Goal: Task Accomplishment & Management: Use online tool/utility

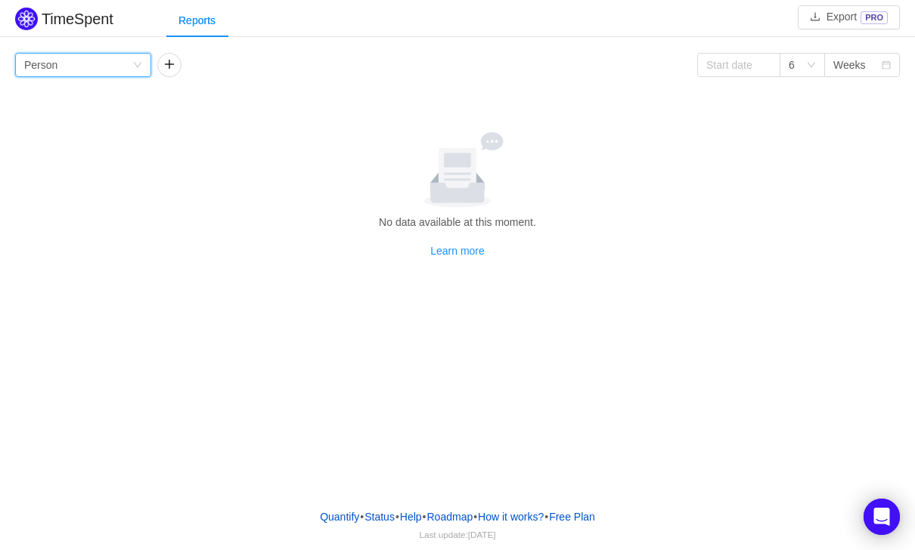
click at [132, 70] on div "Group by Person" at bounding box center [83, 65] width 136 height 24
click at [85, 193] on li "Person" at bounding box center [83, 192] width 136 height 24
click at [95, 66] on div "Group by Person" at bounding box center [78, 65] width 108 height 23
click at [66, 119] on li "Team" at bounding box center [83, 119] width 136 height 24
click at [97, 61] on div "Group by Team" at bounding box center [78, 65] width 108 height 23
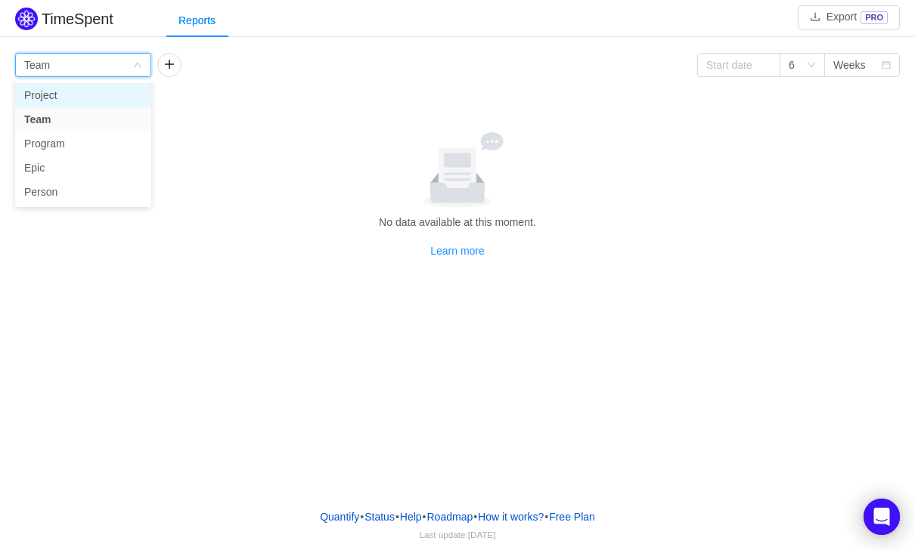
click at [77, 94] on li "Project" at bounding box center [83, 95] width 136 height 24
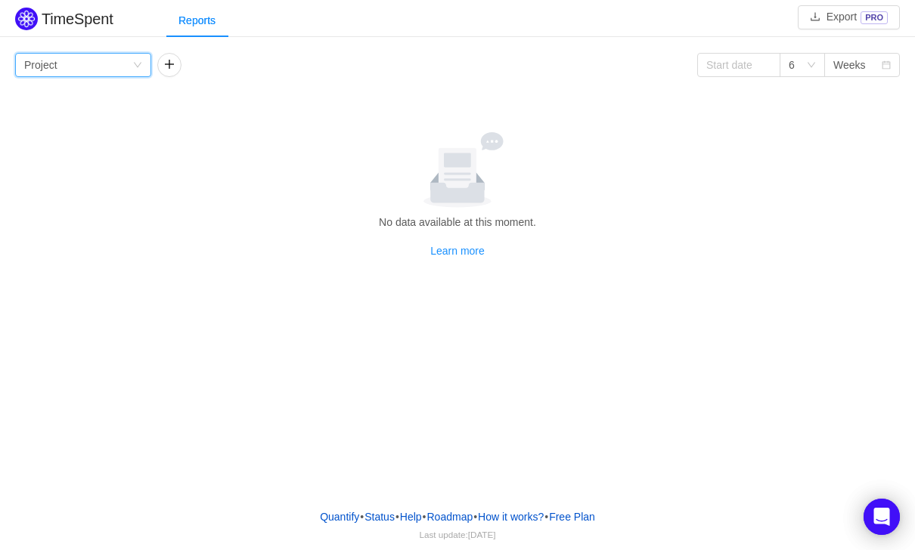
click at [89, 72] on div "Group by Project" at bounding box center [78, 65] width 108 height 23
click at [60, 194] on li "Person" at bounding box center [83, 192] width 136 height 24
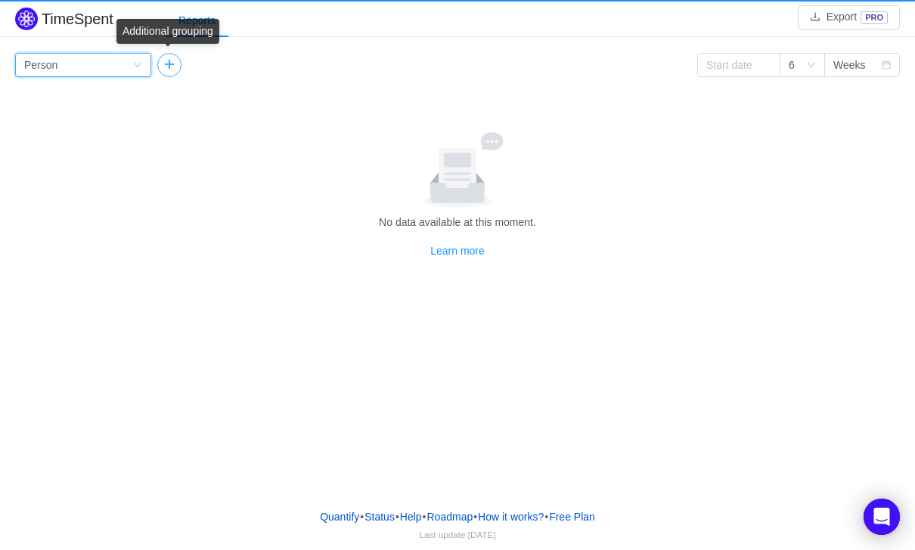
click at [172, 68] on button "button" at bounding box center [169, 65] width 24 height 24
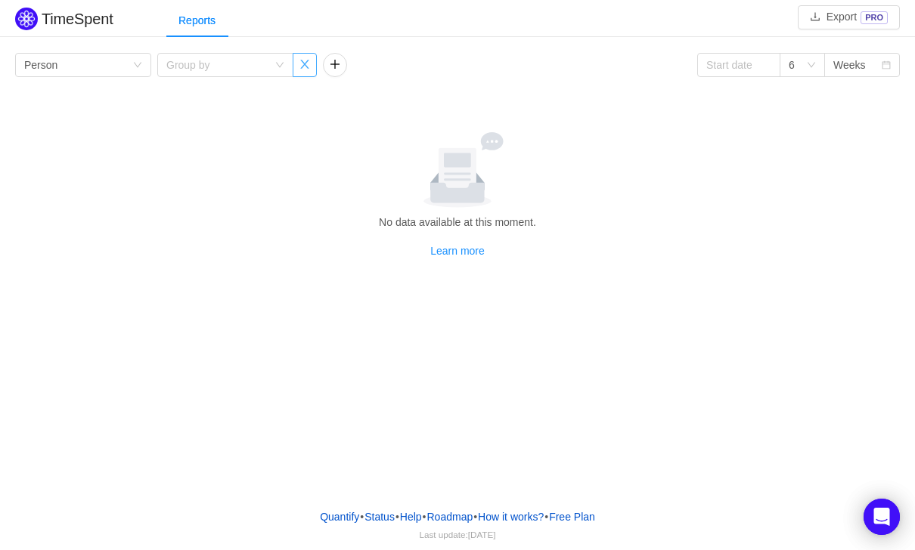
click at [296, 70] on button "button" at bounding box center [305, 65] width 24 height 24
click at [171, 66] on button "button" at bounding box center [169, 65] width 24 height 24
click at [280, 66] on icon "icon: down" at bounding box center [280, 65] width 8 height 5
click at [339, 143] on div at bounding box center [457, 170] width 872 height 76
click at [266, 71] on div "Group by" at bounding box center [216, 64] width 101 height 15
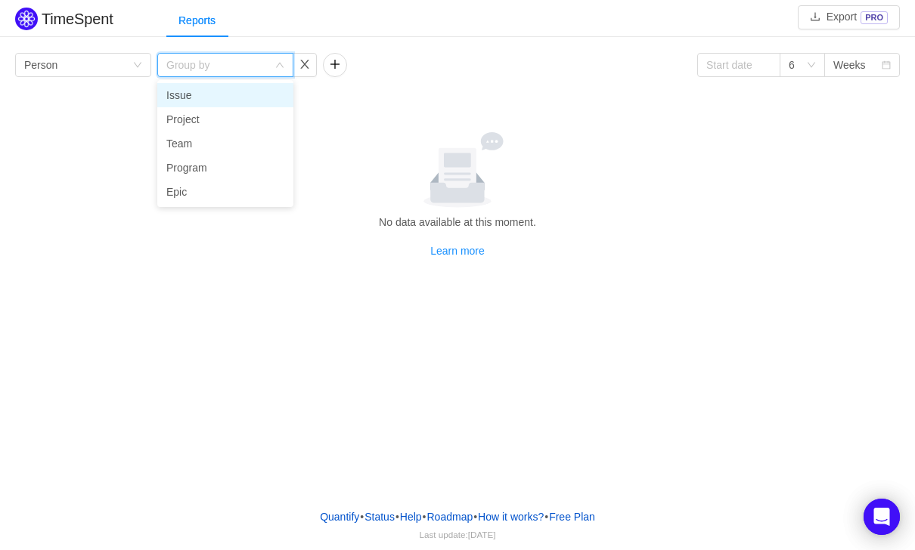
click at [225, 89] on li "Issue" at bounding box center [225, 95] width 136 height 24
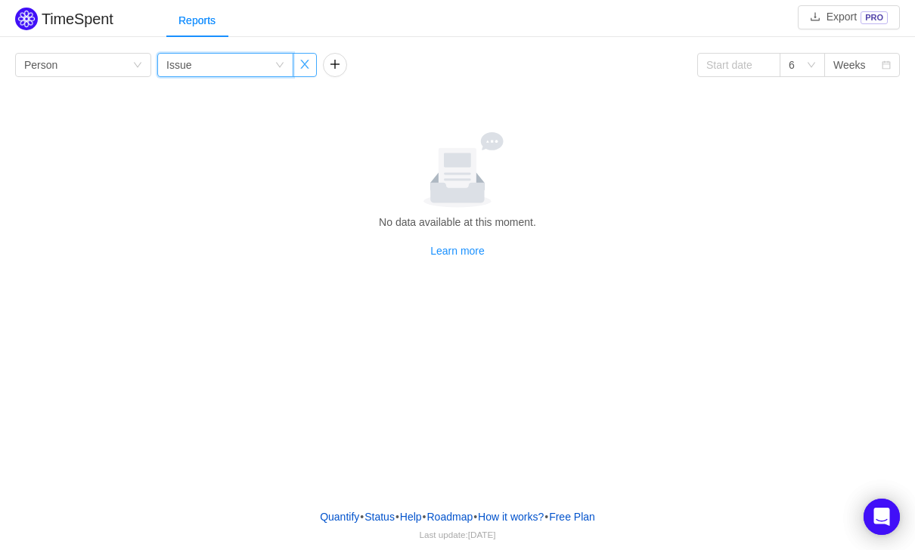
click at [308, 68] on button "button" at bounding box center [305, 65] width 24 height 24
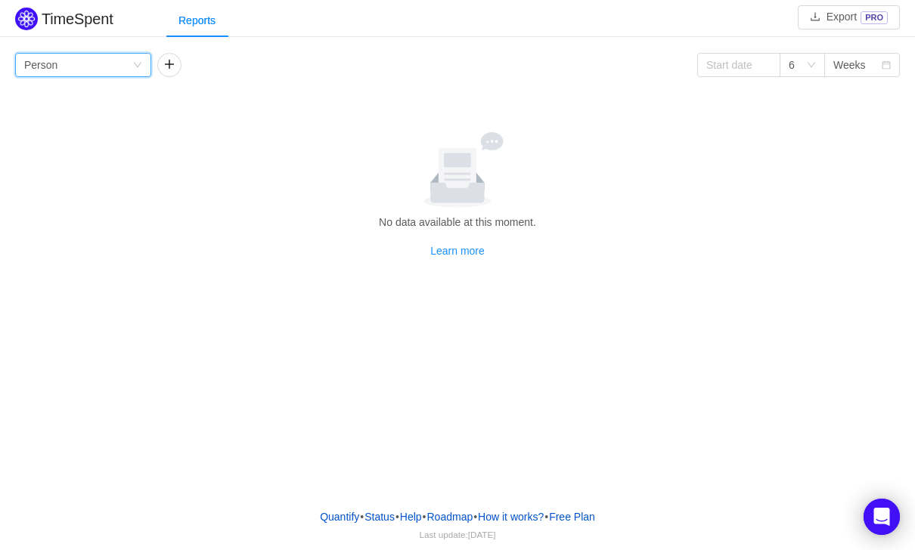
click at [147, 63] on div "Group by Person" at bounding box center [83, 65] width 136 height 24
click at [229, 116] on div "Group by Person 6 Weeks No data available at this moment. Learn more Person Jul…" at bounding box center [457, 156] width 884 height 206
click at [810, 69] on icon "icon: down" at bounding box center [811, 64] width 9 height 9
click at [801, 91] on li "3" at bounding box center [801, 95] width 45 height 24
click at [775, 70] on input at bounding box center [738, 65] width 83 height 24
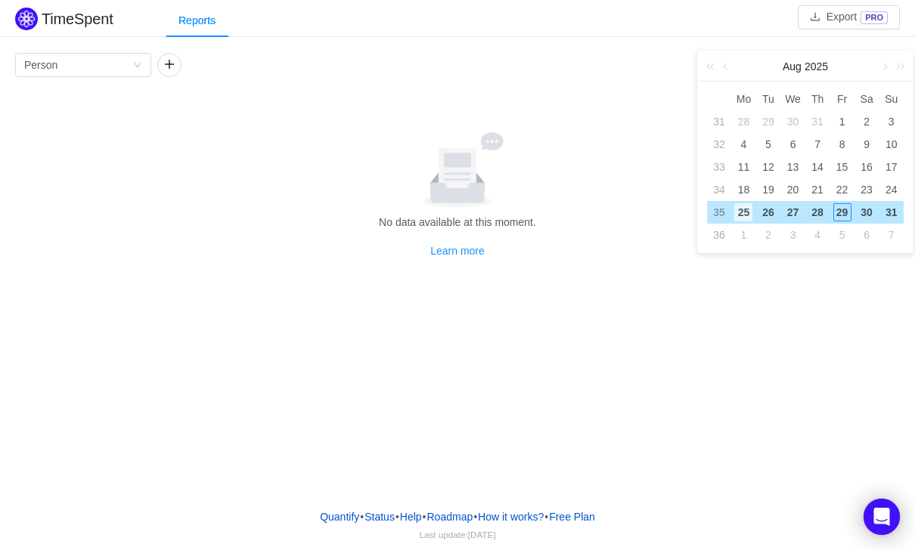
click at [749, 216] on div "25" at bounding box center [743, 212] width 18 height 18
type input "2025-08-25"
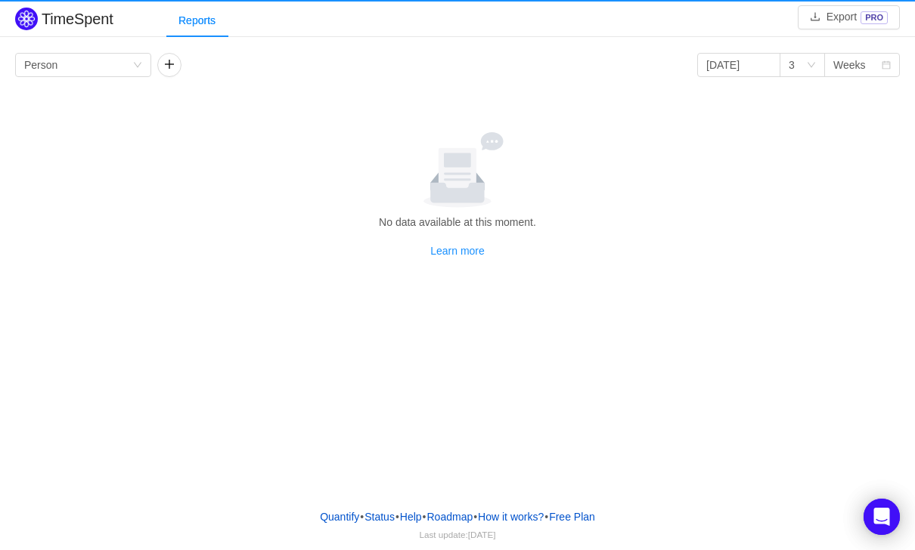
click at [747, 308] on div "TimeSpent Export PRO Reports Group by Person 2025-08-25 3 Weeks No data availab…" at bounding box center [457, 186] width 915 height 365
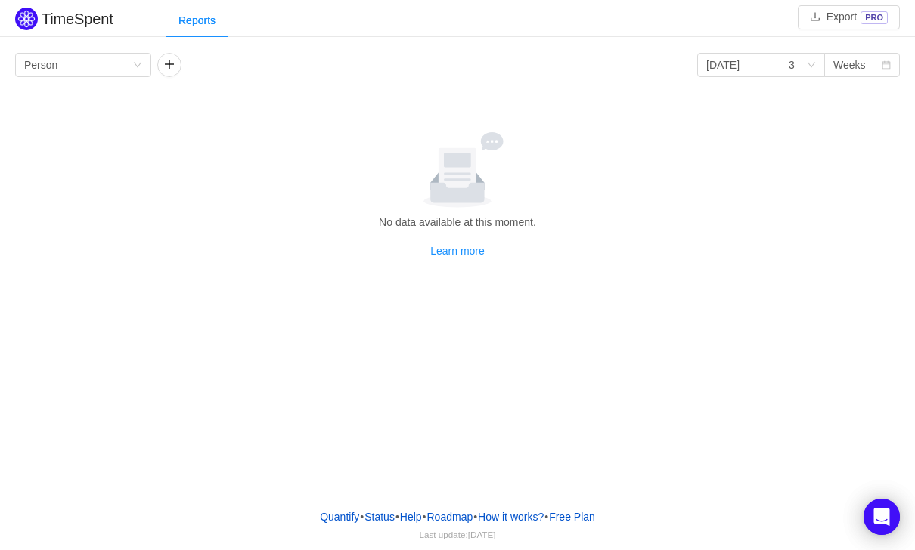
click at [98, 20] on h2 "TimeSpent" at bounding box center [78, 19] width 72 height 17
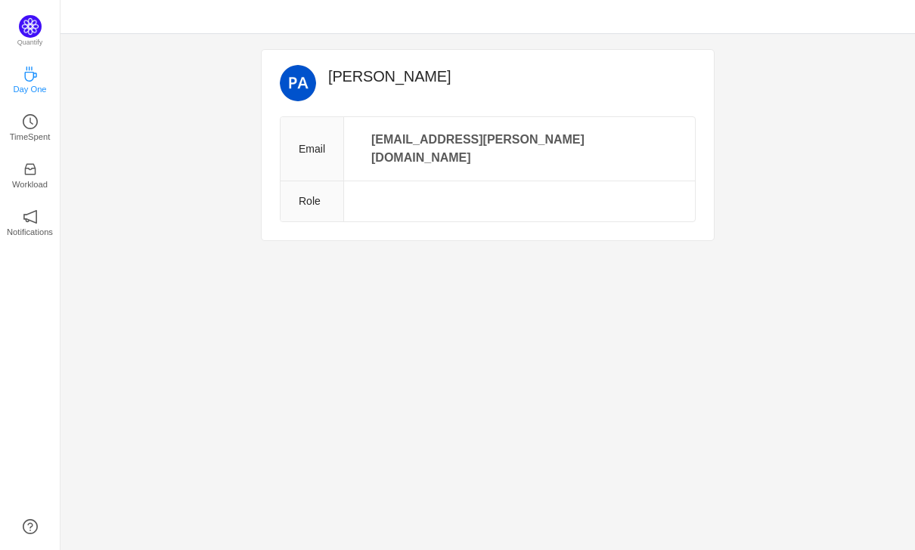
click at [36, 88] on p "Day One" at bounding box center [29, 89] width 33 height 14
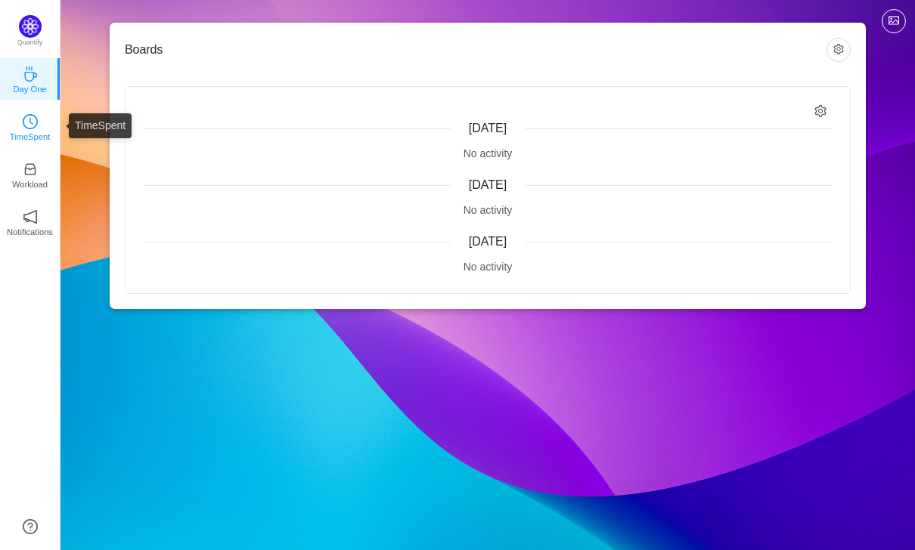
click at [33, 119] on link "TimeSpent" at bounding box center [30, 126] width 15 height 15
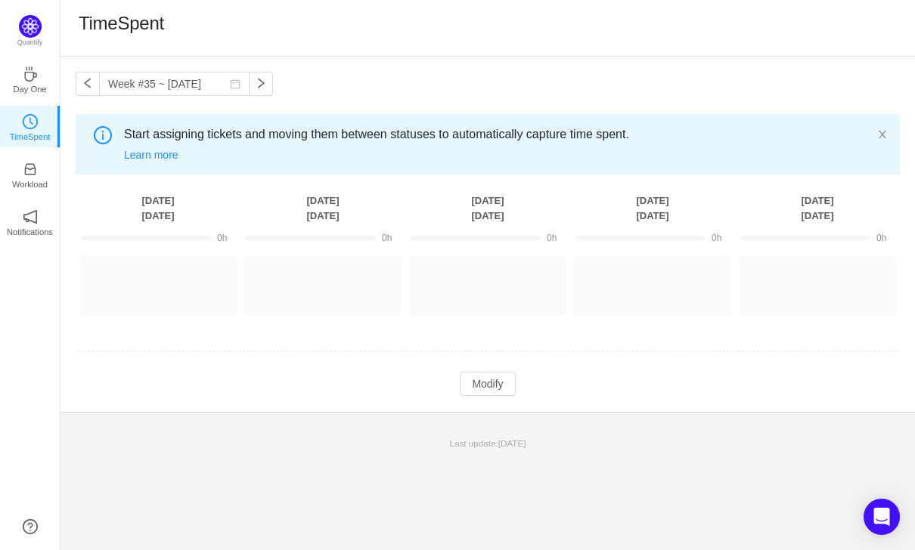
click at [403, 291] on div "Log Time Log Time Log Time Log Time Log Time" at bounding box center [488, 285] width 824 height 60
click at [342, 268] on button "Log Time" at bounding box center [311, 279] width 84 height 24
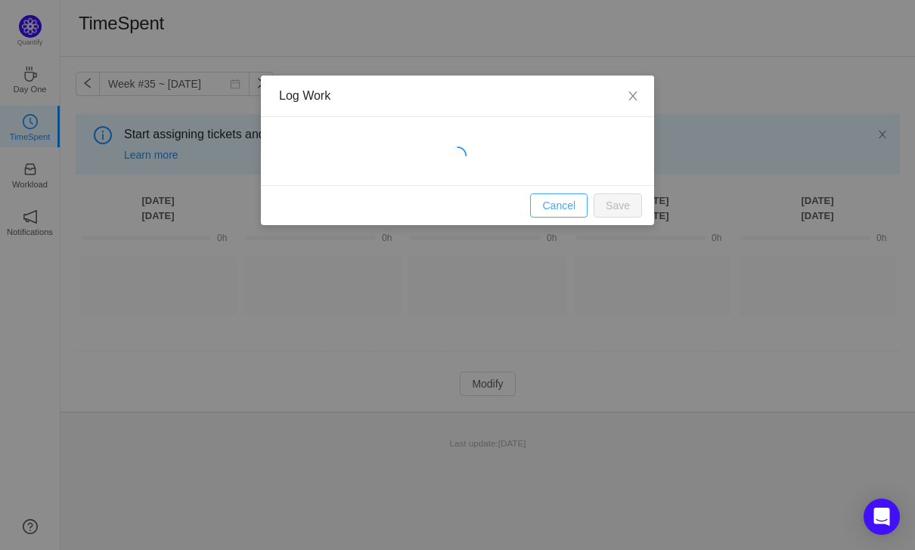
click at [559, 198] on button "Cancel" at bounding box center [558, 206] width 57 height 24
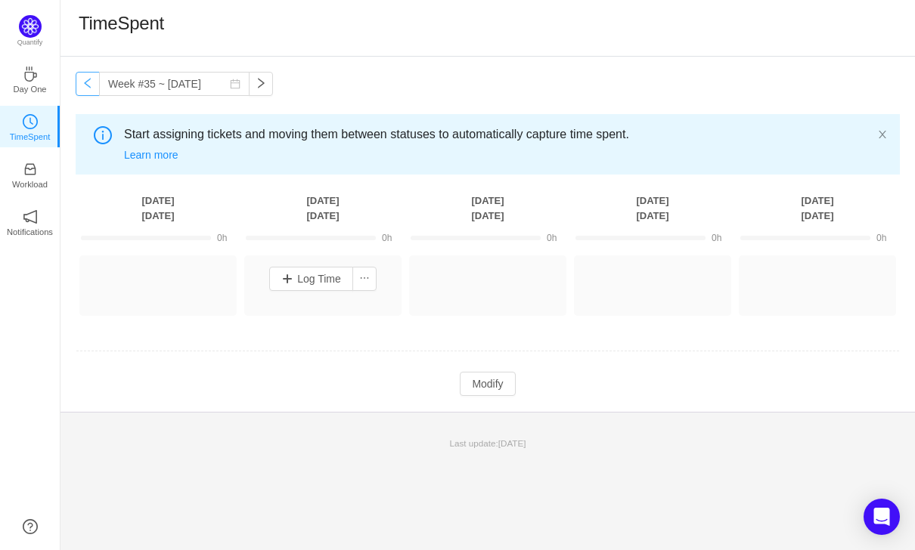
click at [83, 93] on button "button" at bounding box center [88, 84] width 24 height 24
click at [83, 91] on button "button" at bounding box center [88, 84] width 24 height 24
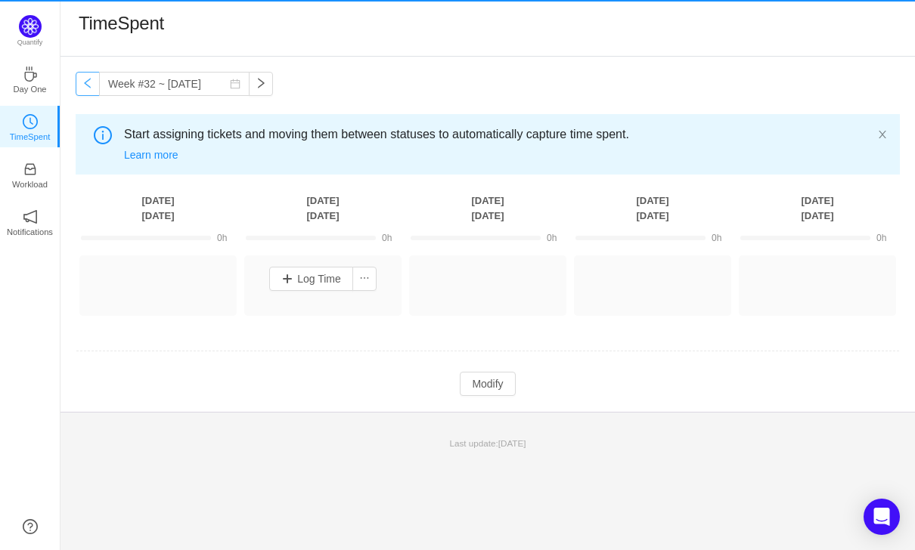
click at [83, 91] on button "button" at bounding box center [88, 84] width 24 height 24
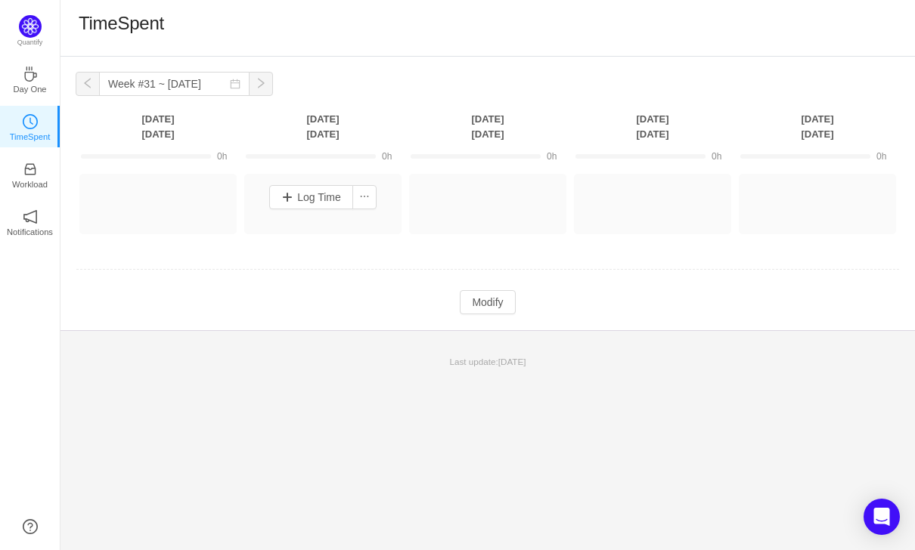
click at [83, 91] on button "button" at bounding box center [88, 84] width 24 height 24
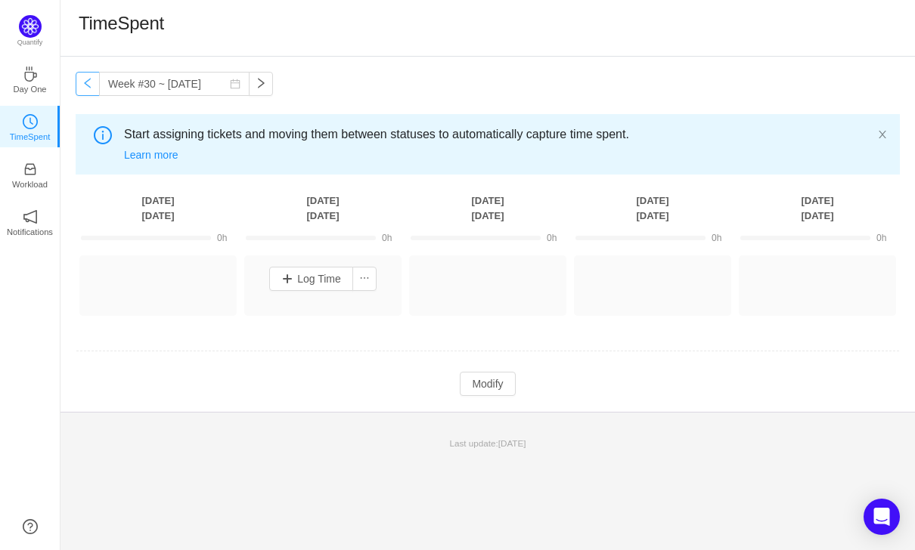
click at [83, 91] on button "button" at bounding box center [88, 84] width 24 height 24
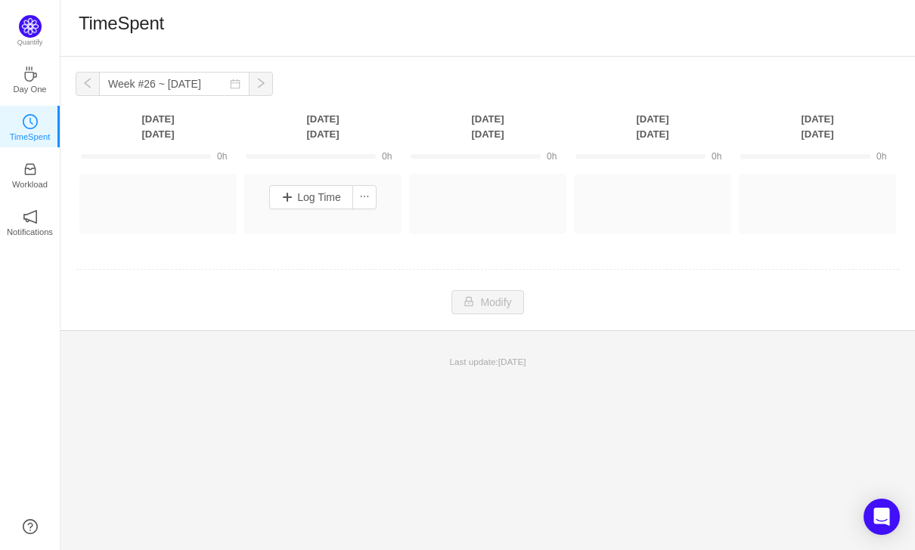
click at [83, 91] on button "button" at bounding box center [88, 84] width 24 height 24
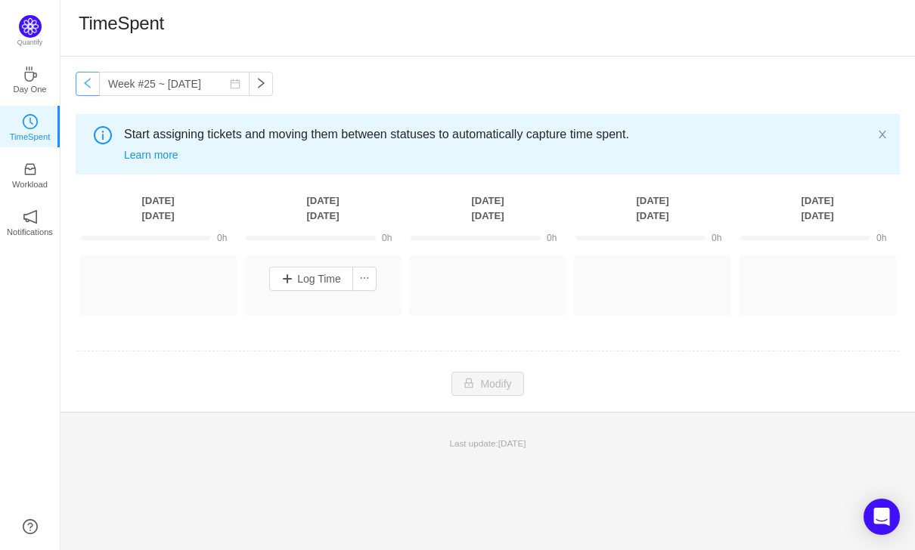
click at [82, 85] on button "button" at bounding box center [88, 84] width 24 height 24
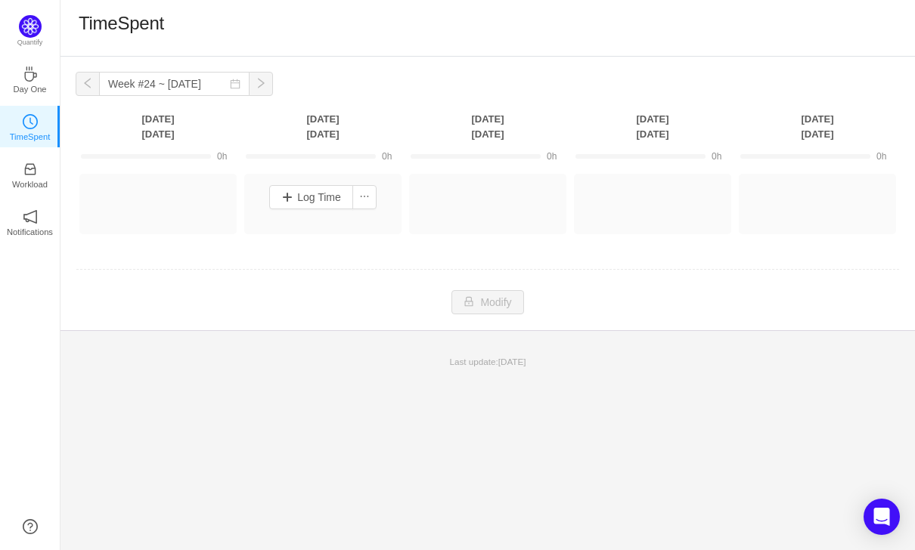
click at [82, 85] on button "button" at bounding box center [88, 84] width 24 height 24
type input "Week #23 ~ Jun 02"
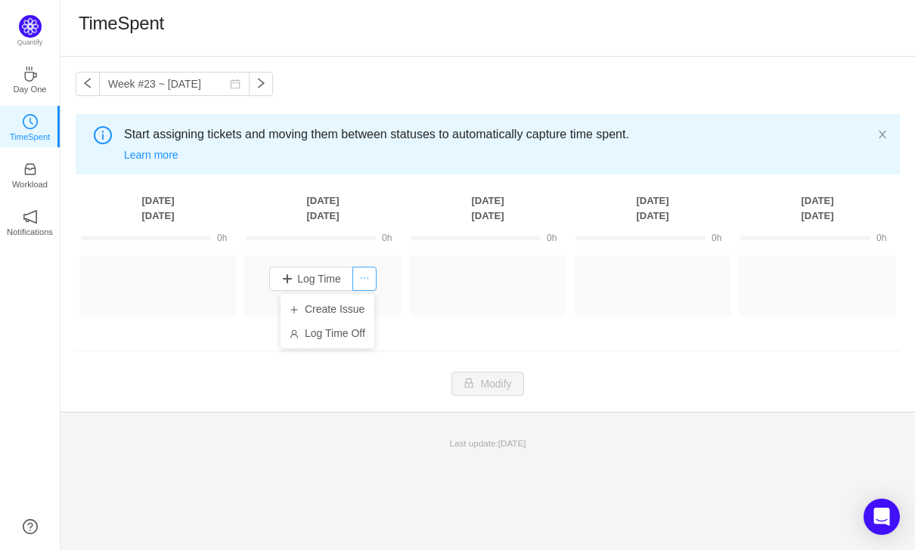
click at [368, 286] on button "button" at bounding box center [364, 279] width 24 height 24
click at [357, 378] on td "Modify Cancel Submit" at bounding box center [488, 384] width 824 height 26
click at [321, 279] on button "Log Time" at bounding box center [311, 279] width 84 height 24
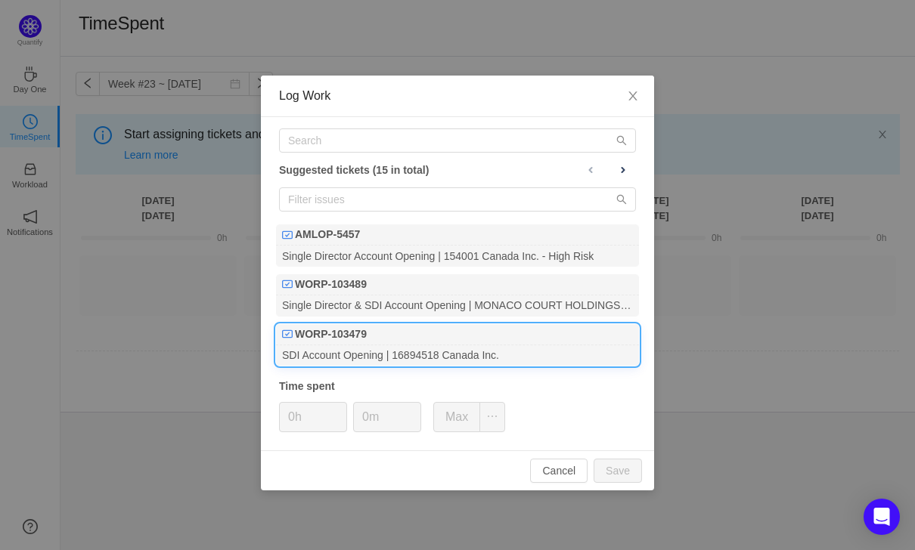
click at [491, 361] on div "SDI Account Opening | 16894518 Canada Inc." at bounding box center [457, 355] width 363 height 20
click at [564, 475] on button "Cancel" at bounding box center [558, 471] width 57 height 24
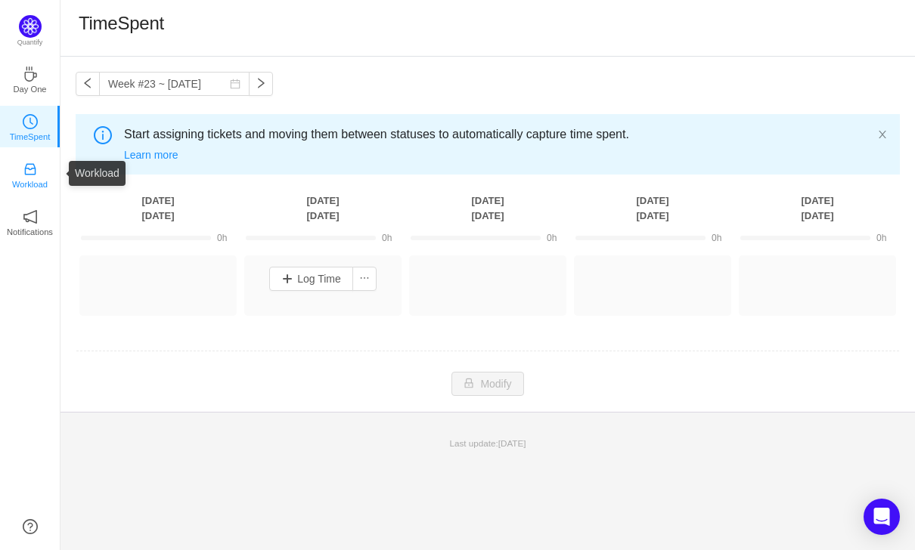
click at [38, 166] on link "Workload" at bounding box center [30, 173] width 15 height 15
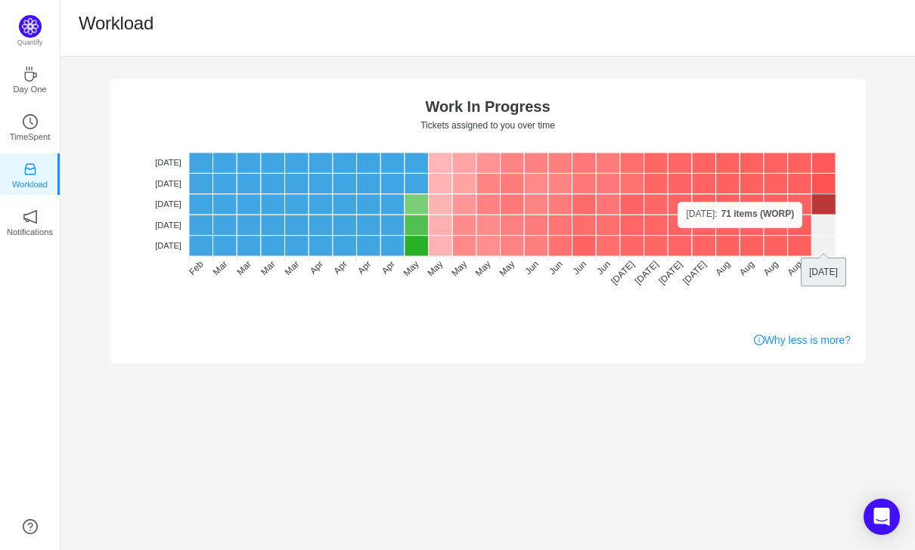
click at [824, 202] on rect at bounding box center [823, 204] width 24 height 20
click at [781, 346] on link "Why less is more?" at bounding box center [802, 341] width 97 height 16
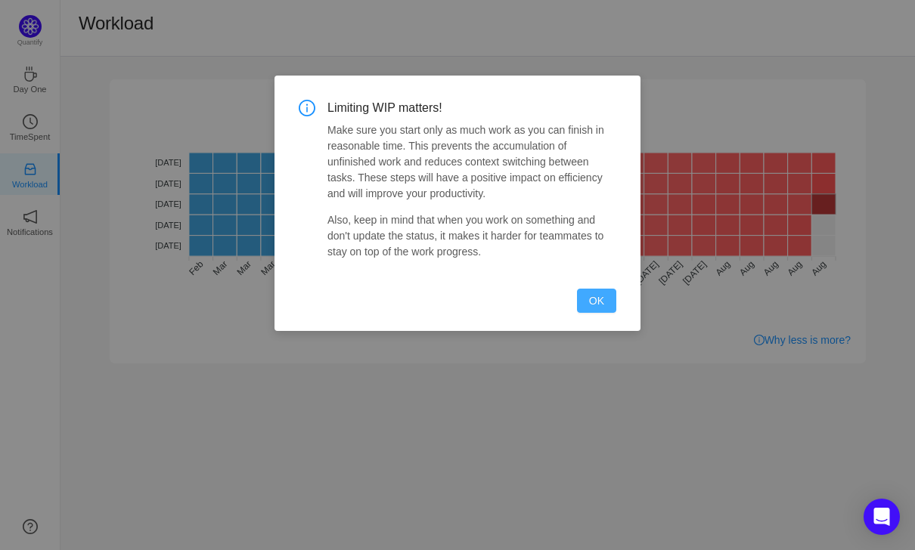
click at [601, 302] on button "OK" at bounding box center [596, 301] width 39 height 24
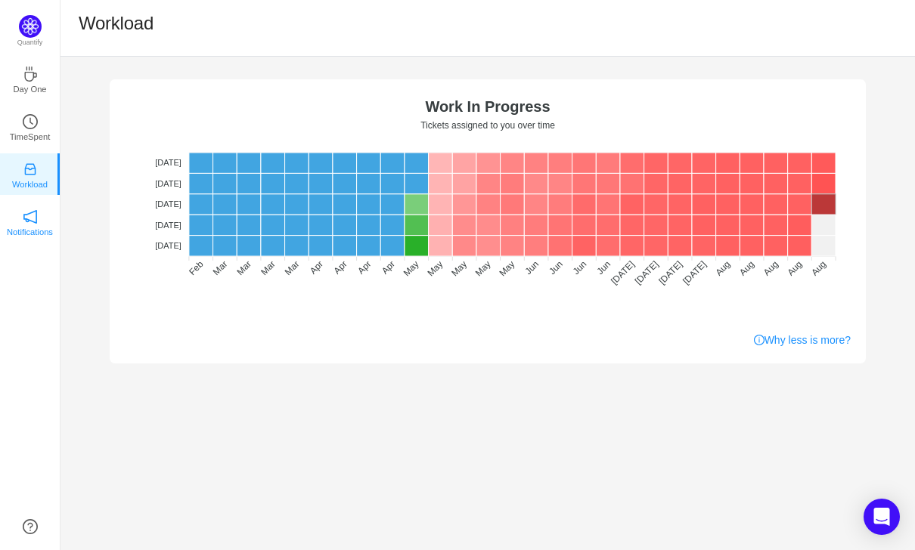
click at [32, 222] on icon "icon: notification" at bounding box center [30, 216] width 15 height 15
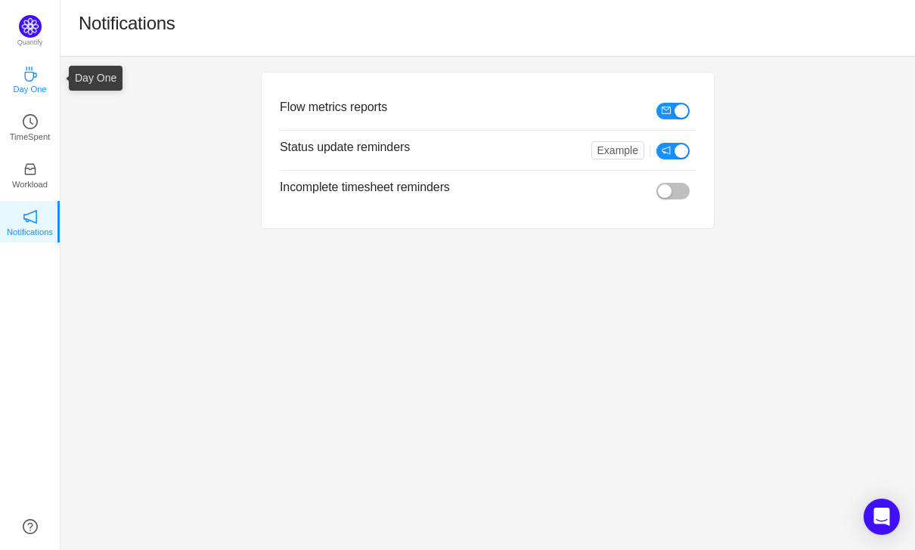
click at [35, 86] on p "Day One" at bounding box center [29, 89] width 33 height 14
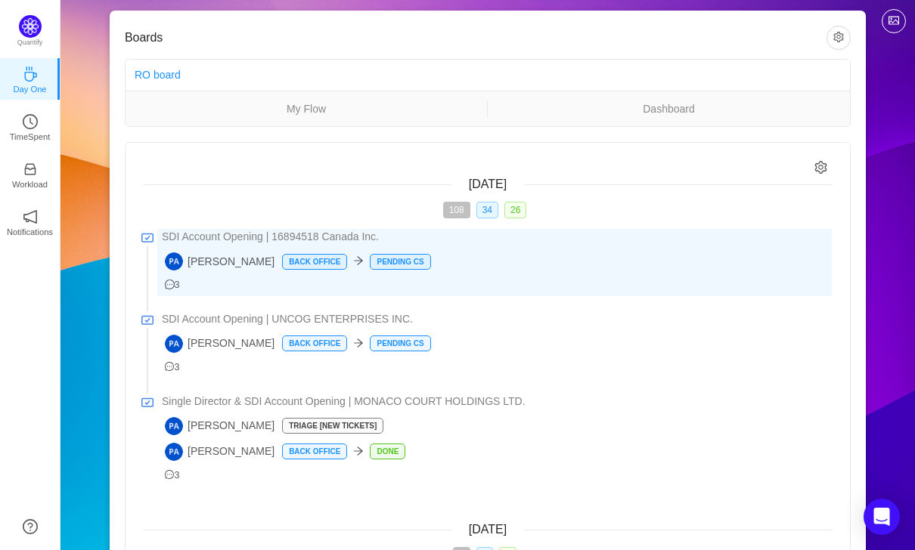
scroll to position [19, 0]
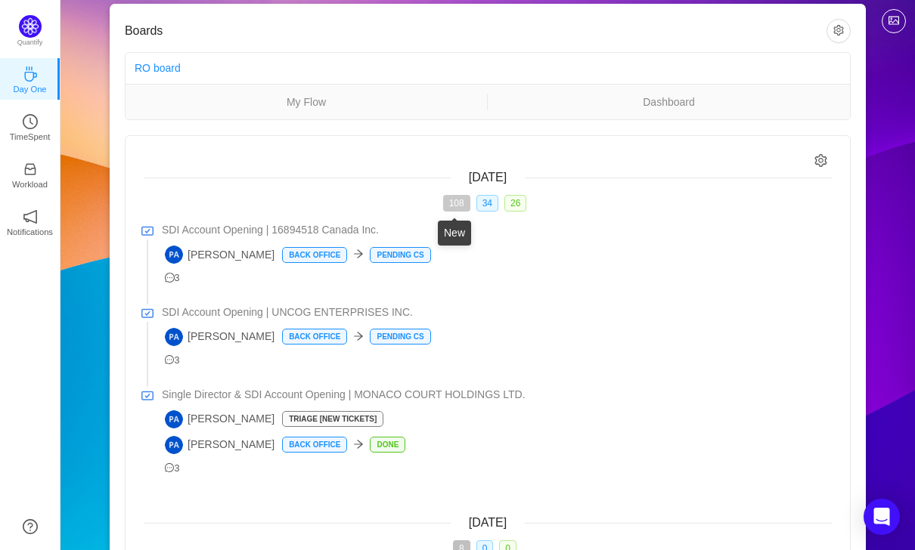
click at [449, 204] on span "108" at bounding box center [456, 203] width 27 height 17
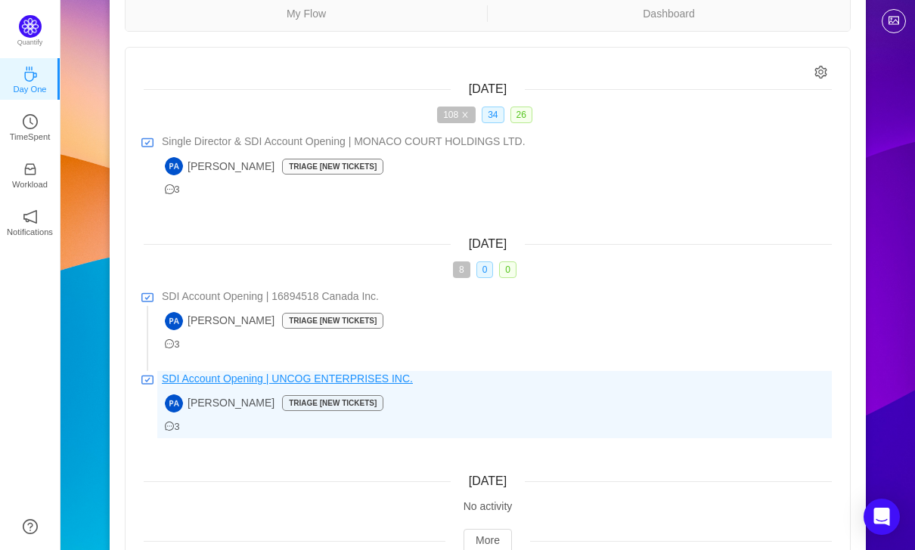
scroll to position [0, 0]
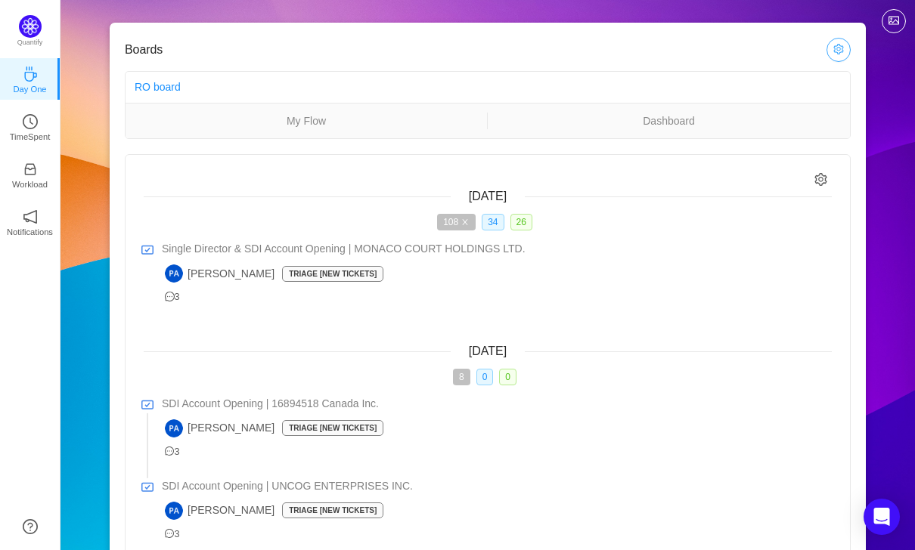
click at [836, 50] on button "button" at bounding box center [838, 50] width 24 height 24
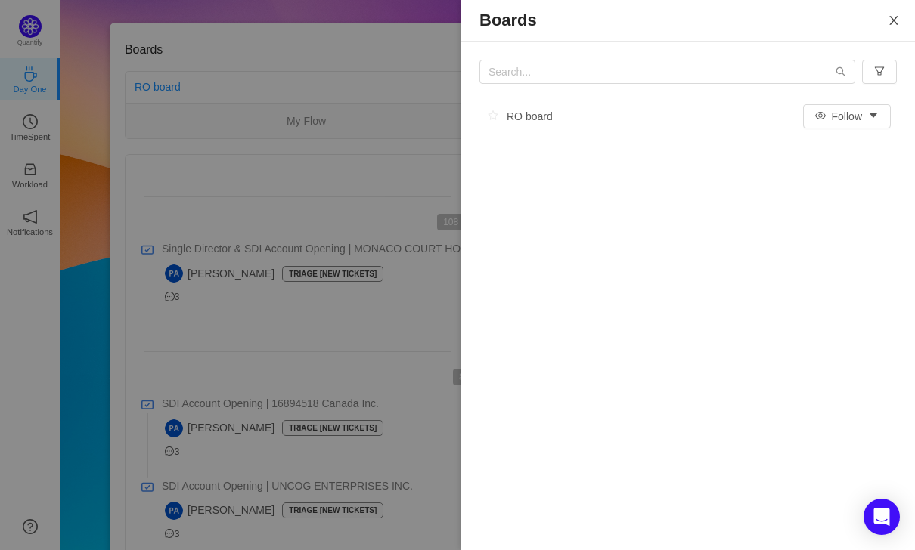
click at [897, 19] on icon "icon: close" at bounding box center [893, 20] width 12 height 12
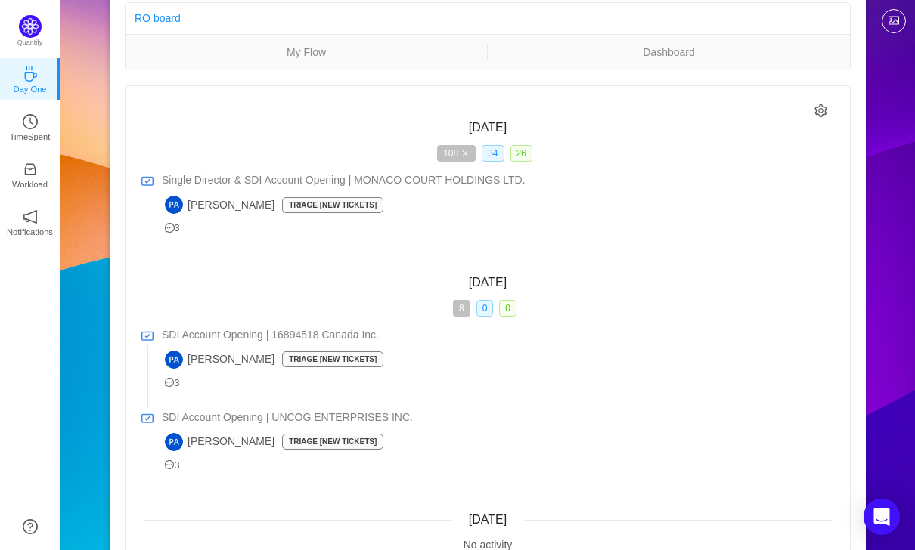
scroll to position [176, 0]
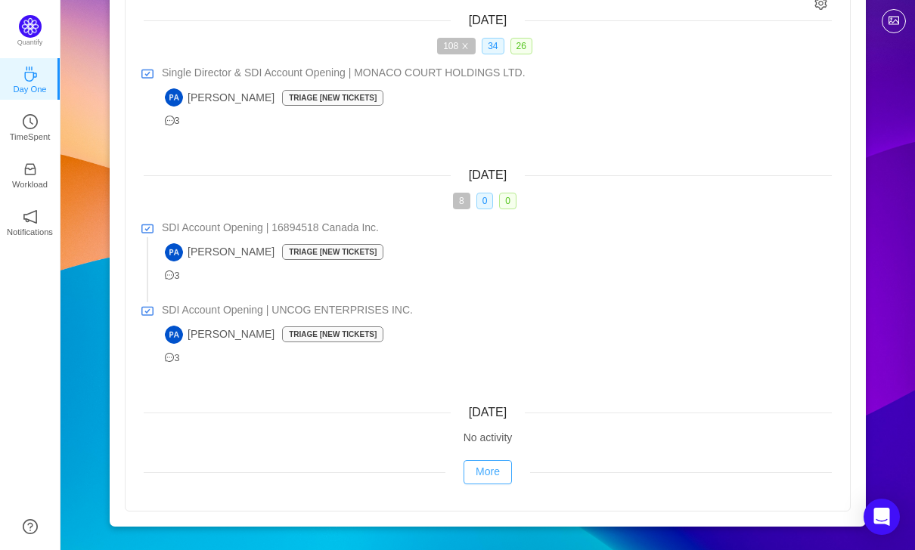
click at [484, 472] on button "More" at bounding box center [487, 472] width 48 height 24
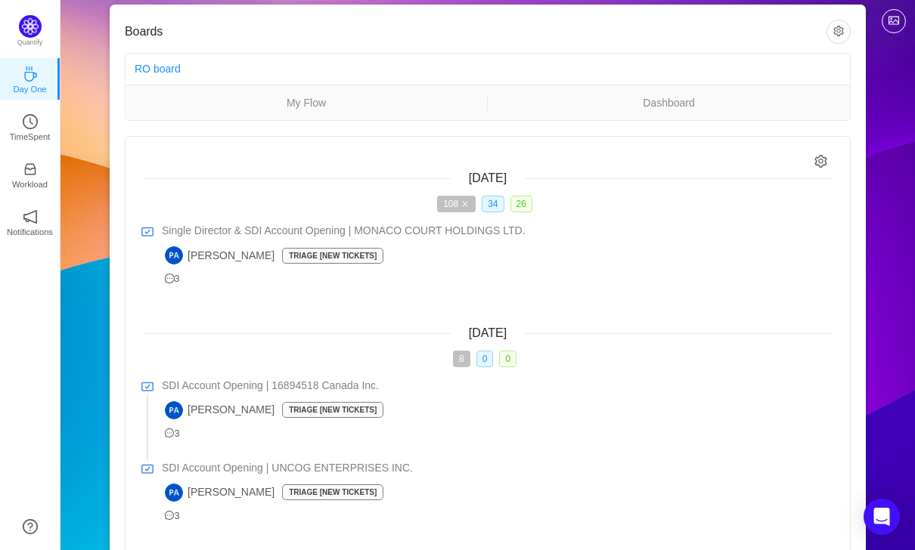
scroll to position [0, 0]
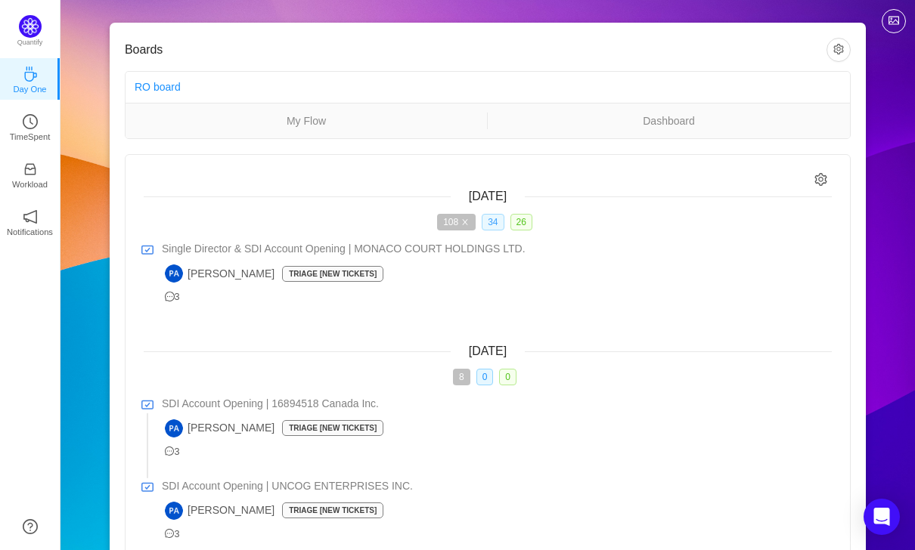
click at [500, 222] on span "34" at bounding box center [493, 222] width 22 height 17
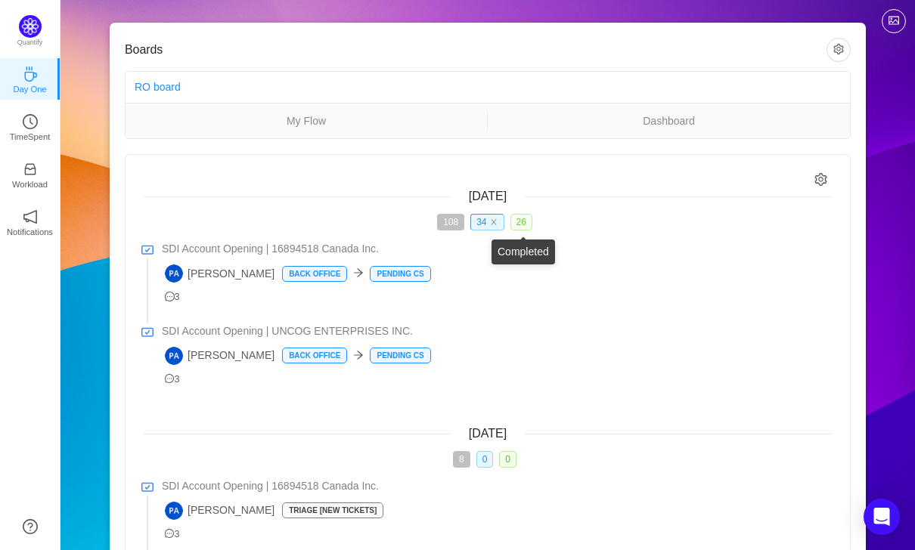
click at [520, 225] on span "26" at bounding box center [521, 222] width 22 height 17
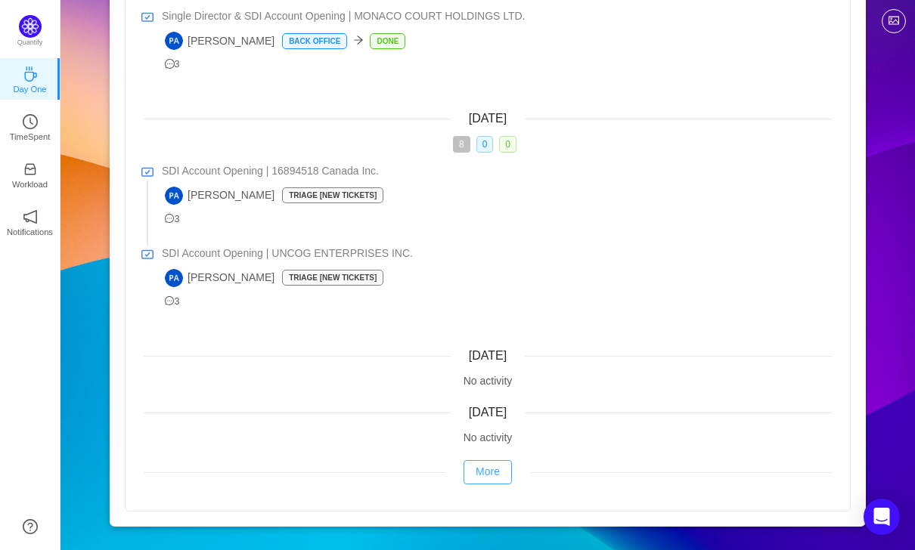
click at [485, 479] on button "More" at bounding box center [487, 472] width 48 height 24
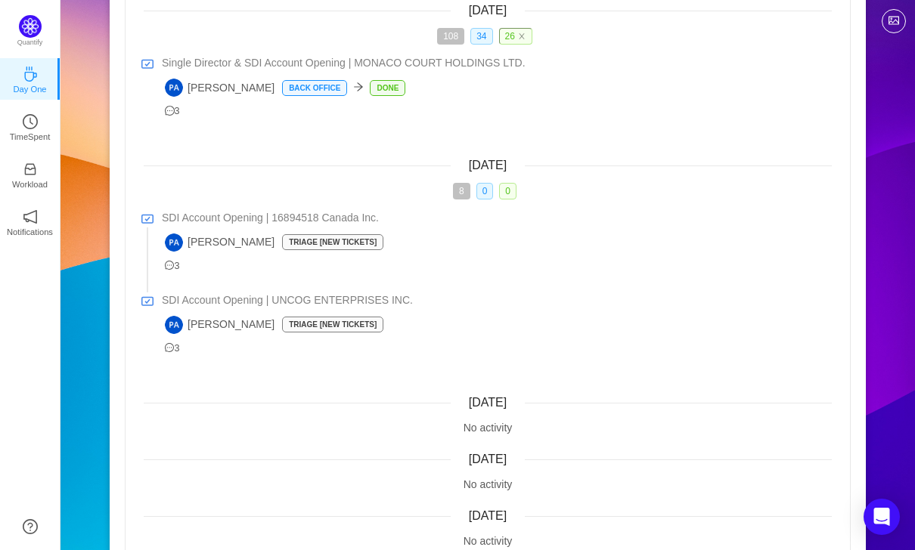
scroll to position [233, 0]
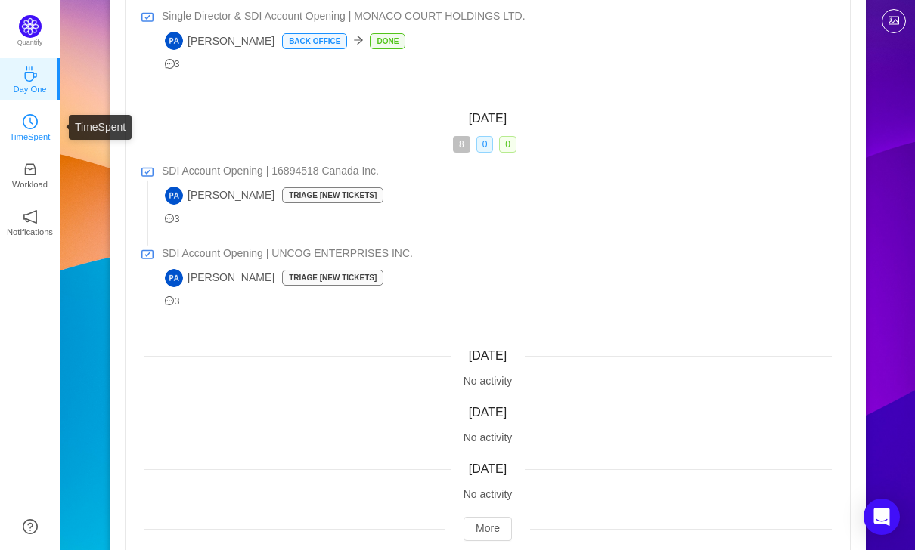
click at [39, 132] on p "TimeSpent" at bounding box center [30, 137] width 41 height 14
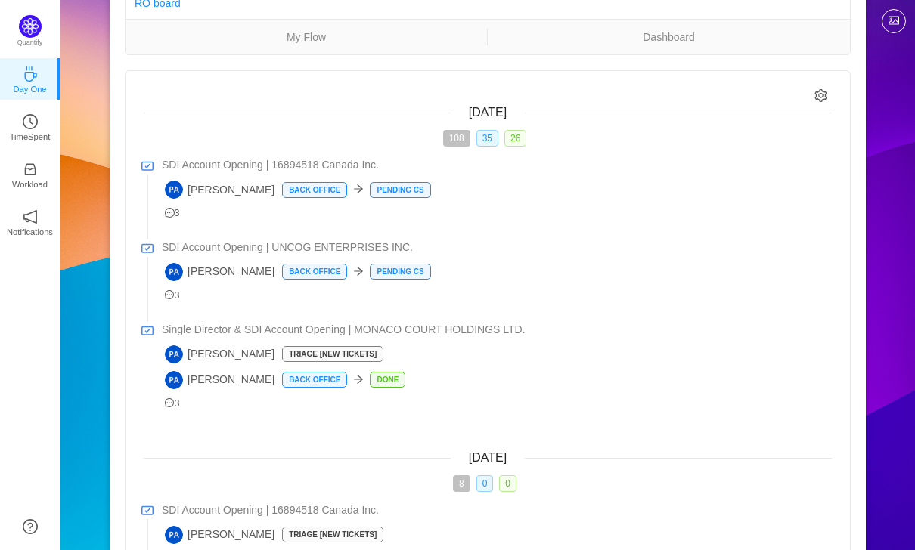
scroll to position [119, 0]
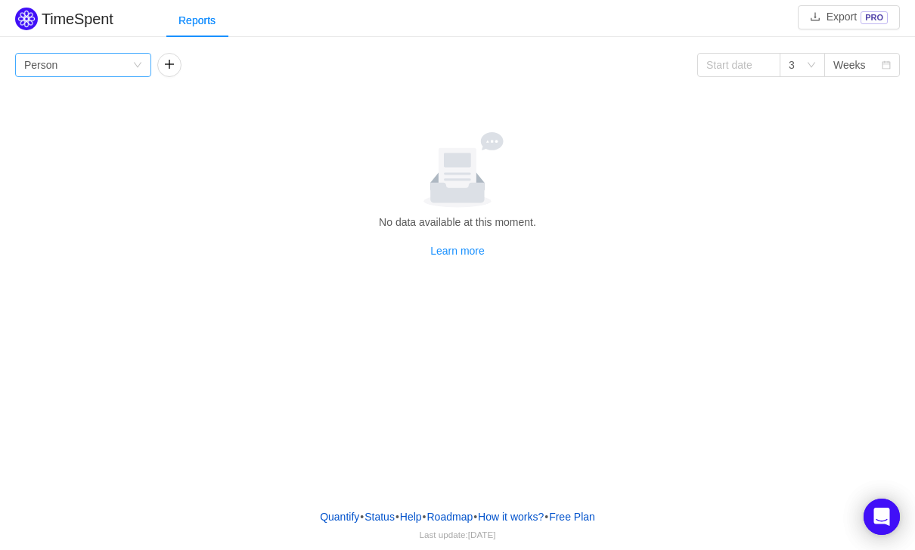
click at [115, 64] on div "Group by Person" at bounding box center [78, 65] width 108 height 23
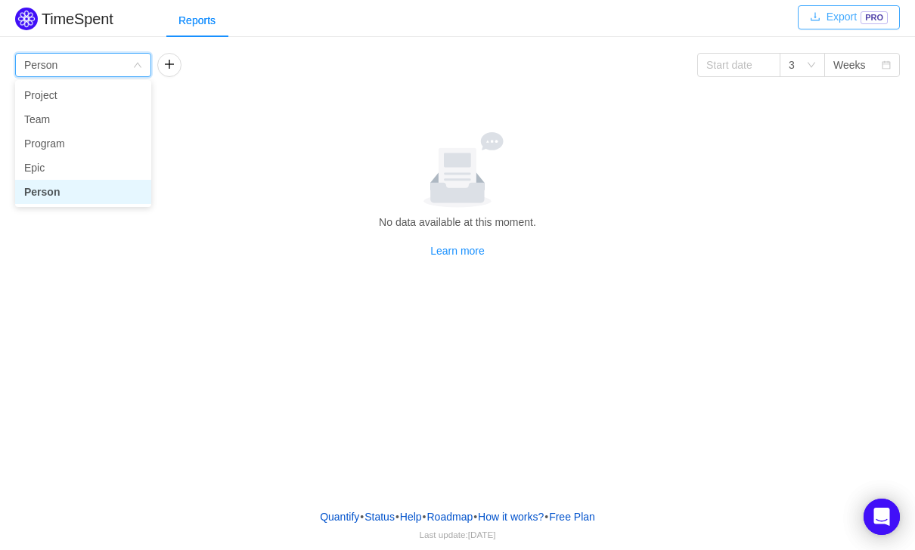
click at [842, 15] on button "Export PRO" at bounding box center [848, 17] width 102 height 24
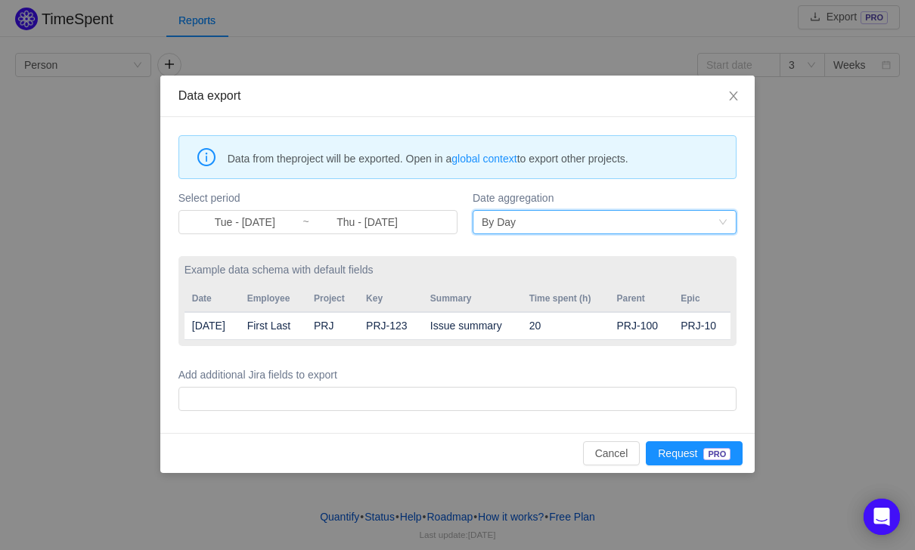
click at [509, 228] on div "By Day" at bounding box center [499, 222] width 34 height 23
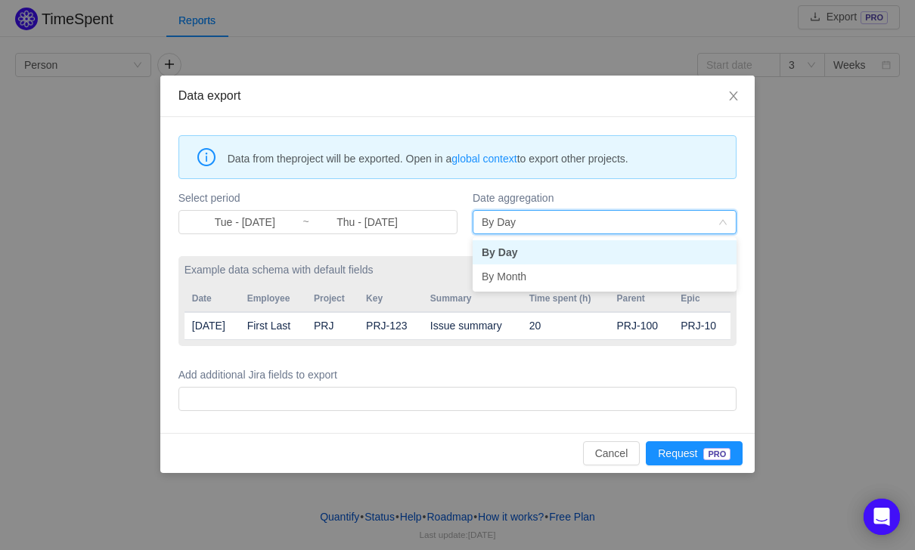
click at [509, 228] on div "By Day" at bounding box center [499, 222] width 34 height 23
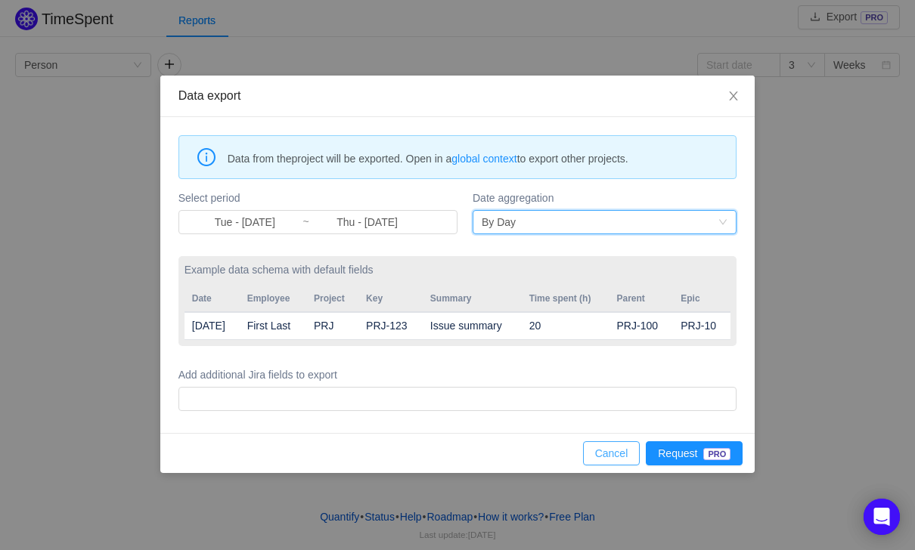
click at [590, 455] on button "Cancel" at bounding box center [611, 453] width 57 height 24
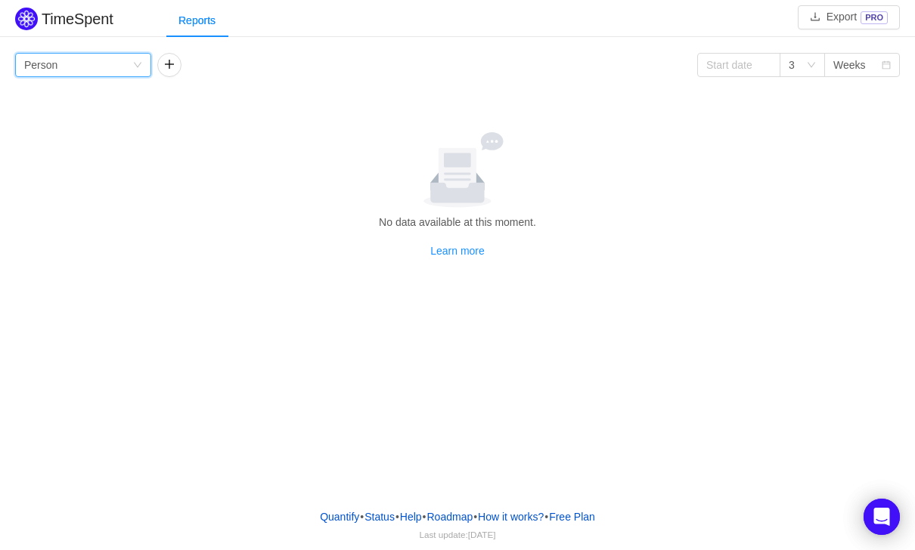
click at [122, 73] on div "Group by Person" at bounding box center [78, 65] width 108 height 23
click at [225, 94] on div "Group by Person 3 Weeks No data available at this moment. Learn more Person Aug…" at bounding box center [457, 156] width 884 height 206
click at [95, 19] on h2 "TimeSpent" at bounding box center [78, 19] width 72 height 17
click at [455, 252] on link "Learn more" at bounding box center [457, 251] width 54 height 12
click at [110, 69] on div "Group by Person" at bounding box center [78, 65] width 108 height 23
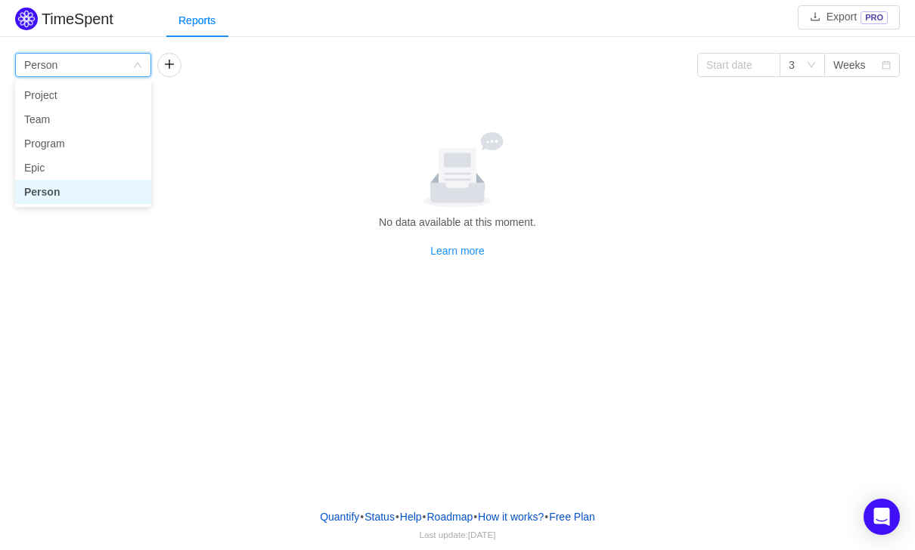
click at [110, 68] on div "Group by Person" at bounding box center [78, 65] width 108 height 23
